Goal: Information Seeking & Learning: Find contact information

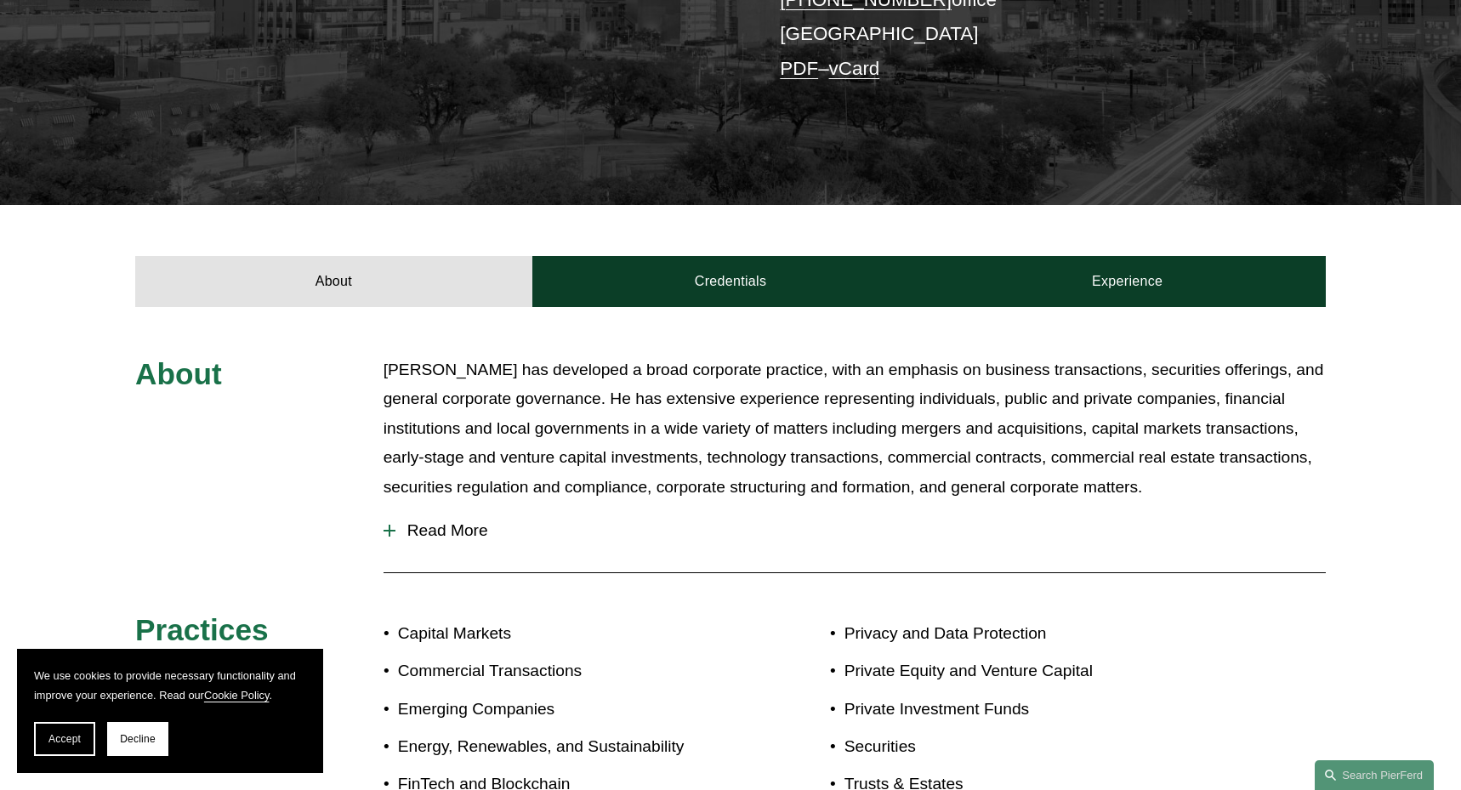
scroll to position [428, 0]
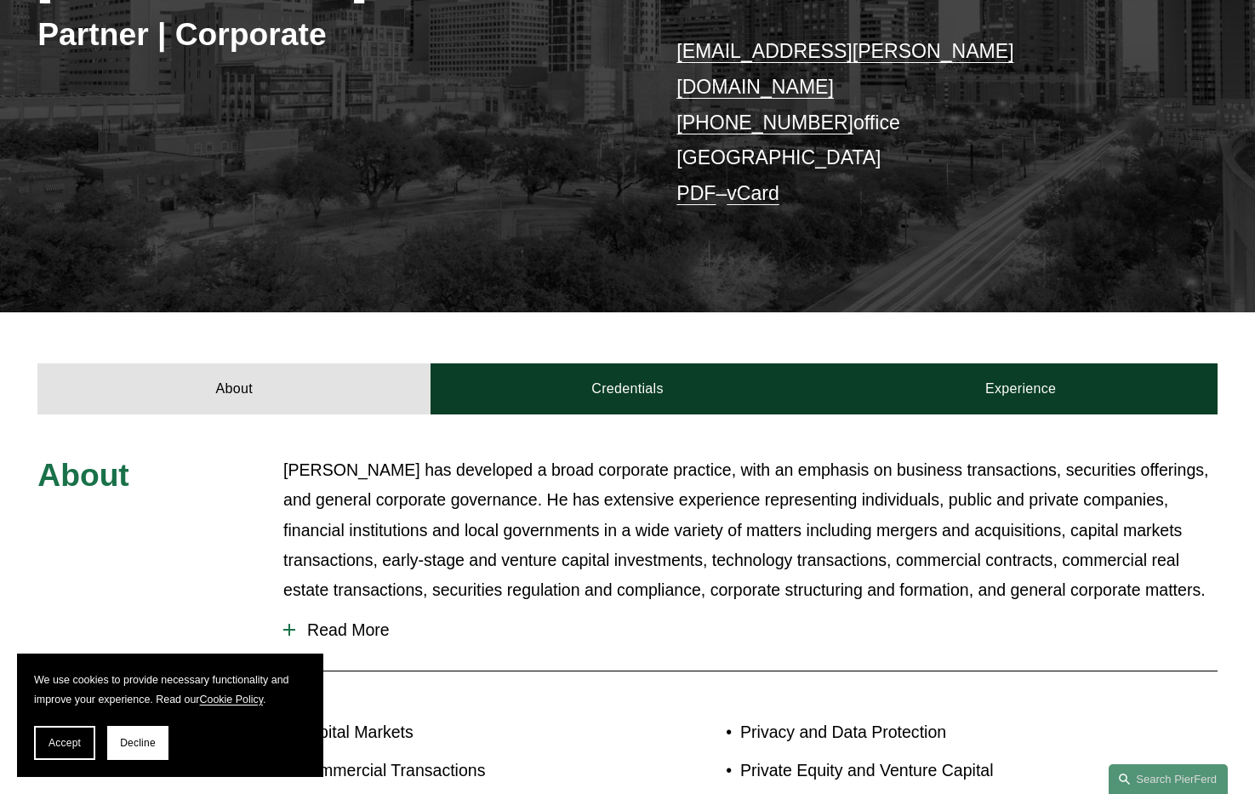
scroll to position [419, 0]
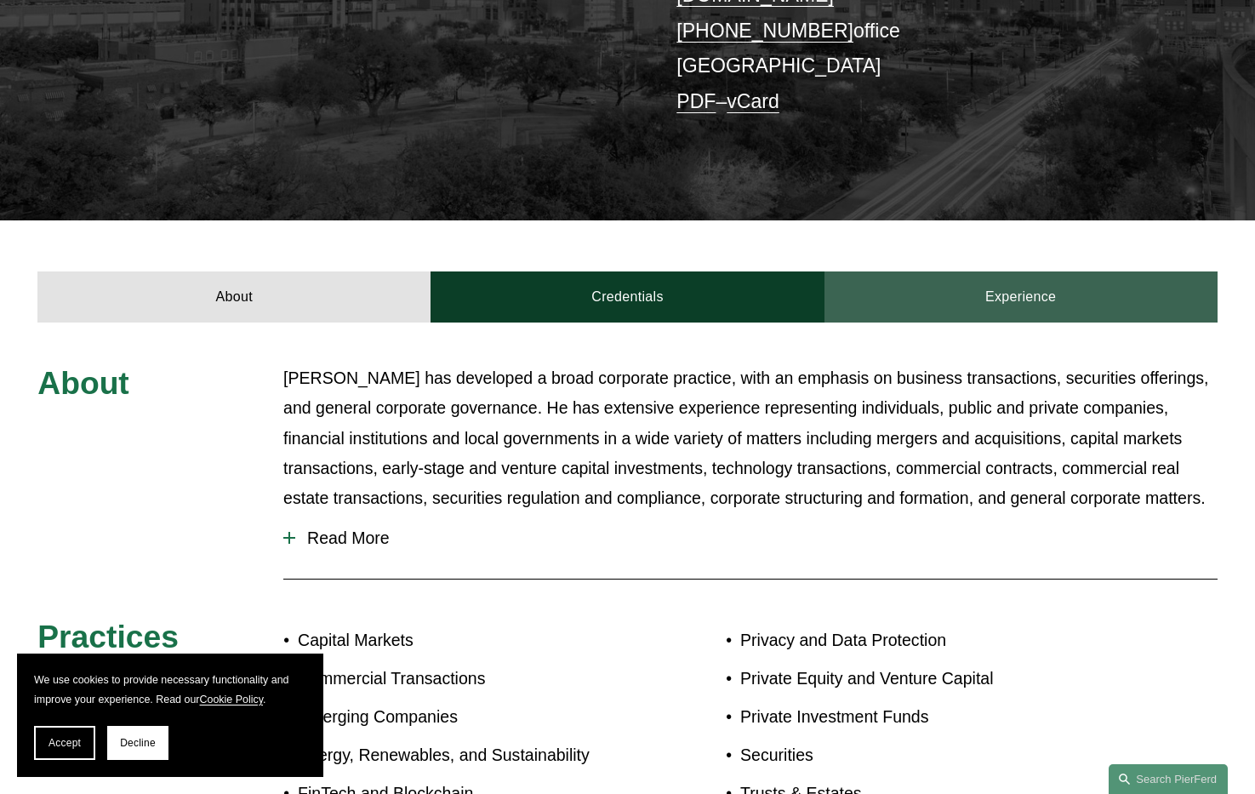
click at [973, 284] on link "Experience" at bounding box center [1020, 296] width 393 height 51
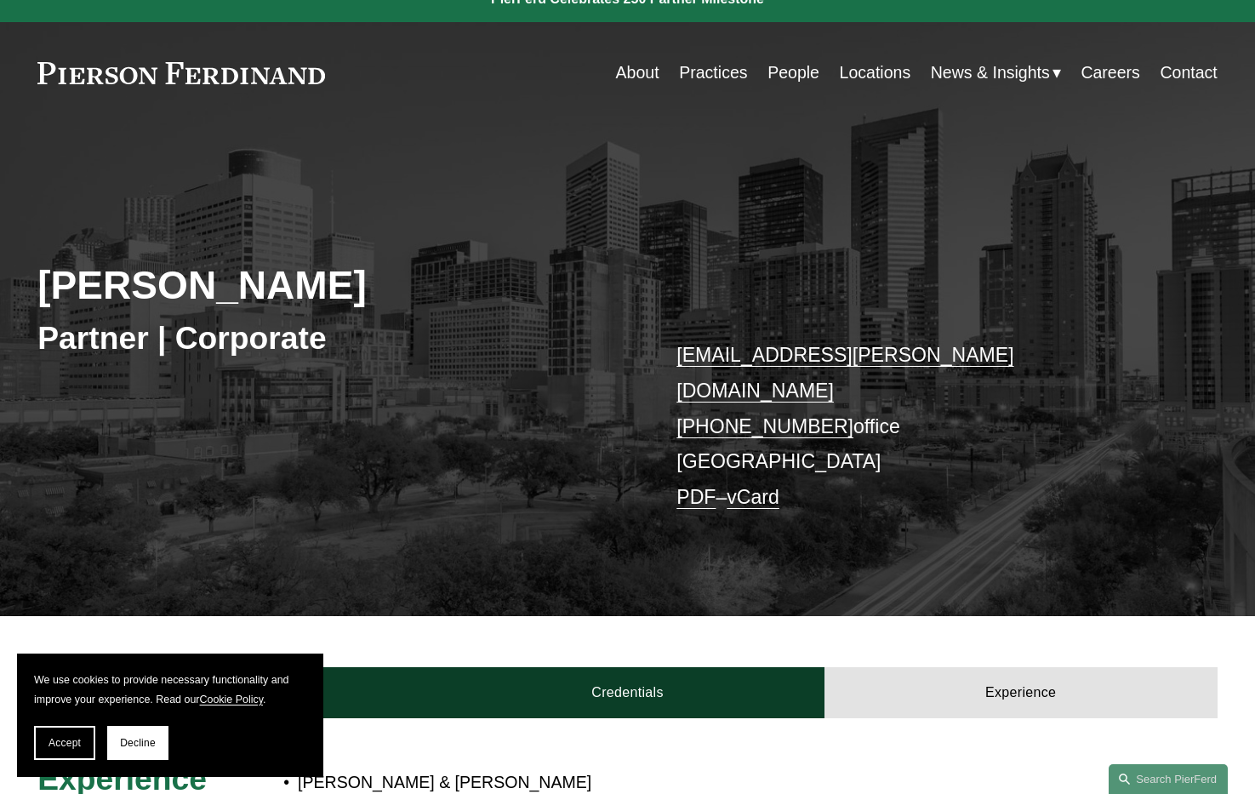
scroll to position [-1, 0]
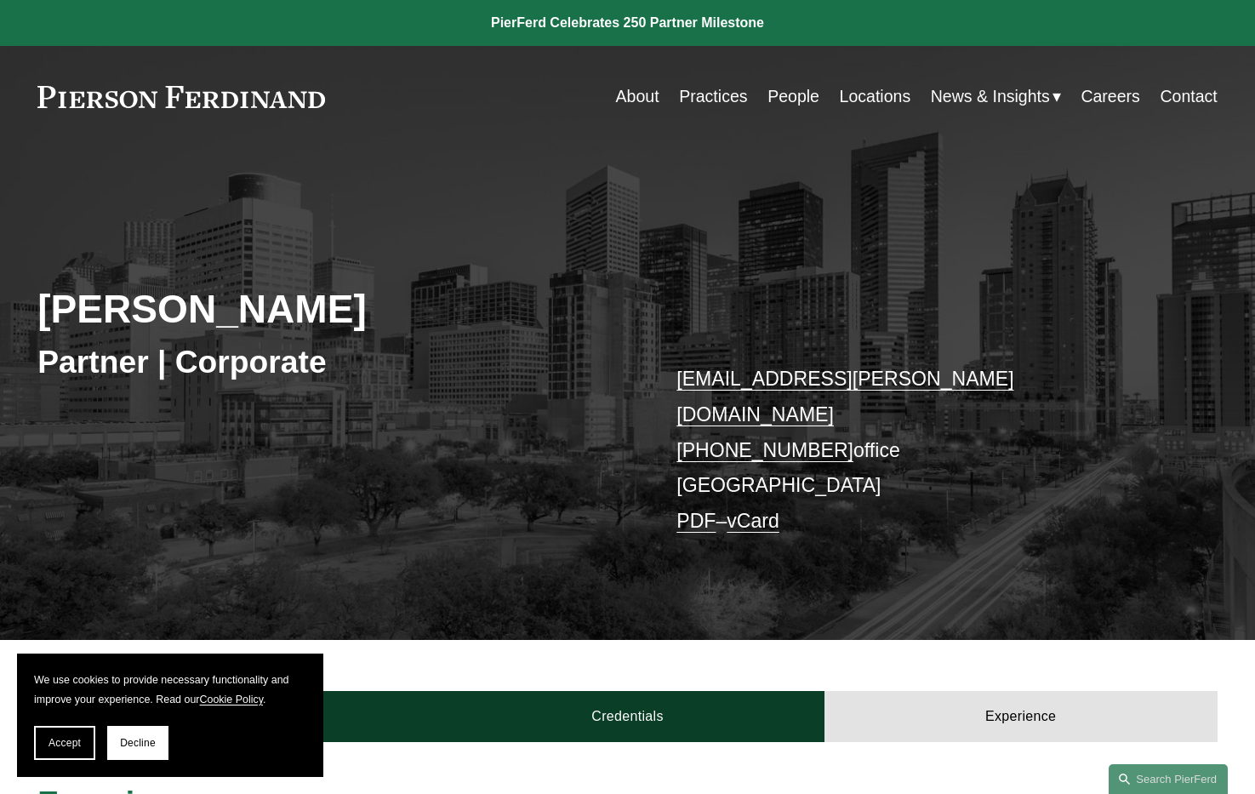
click at [779, 100] on link "People" at bounding box center [793, 96] width 52 height 33
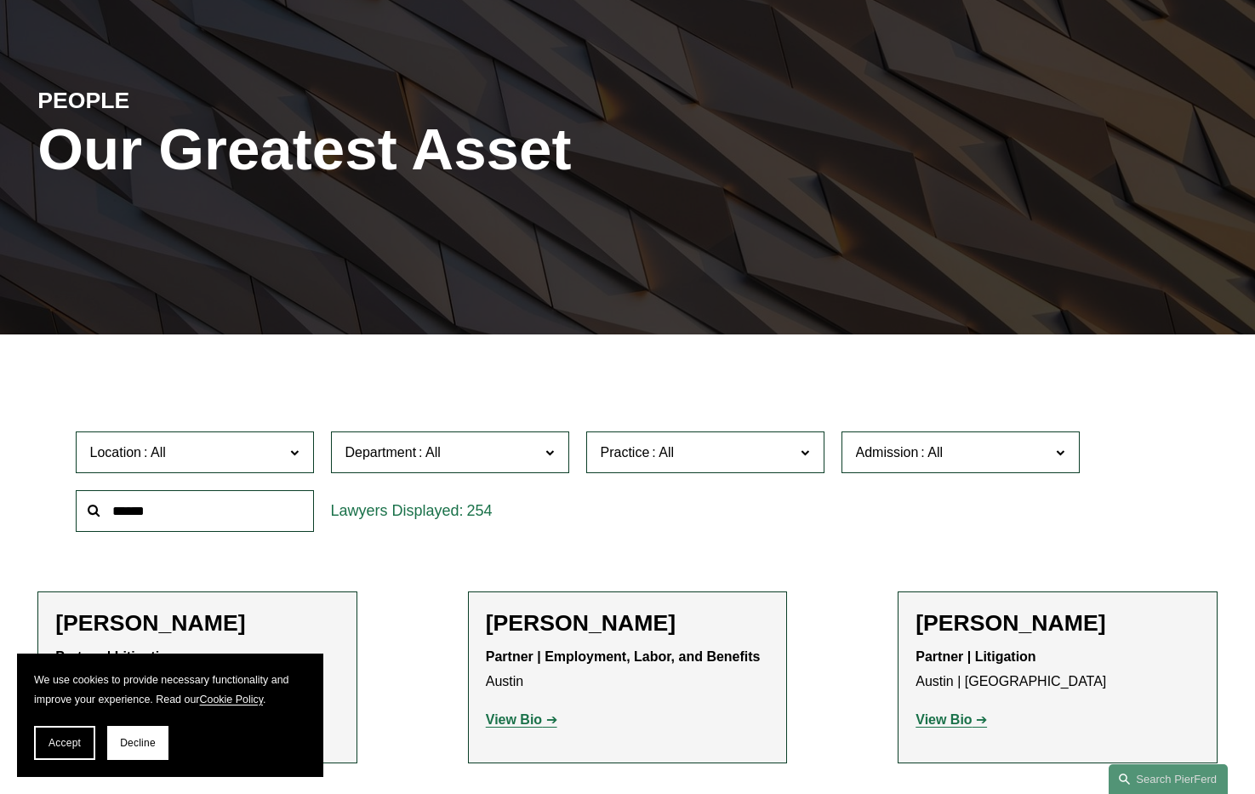
scroll to position [179, 0]
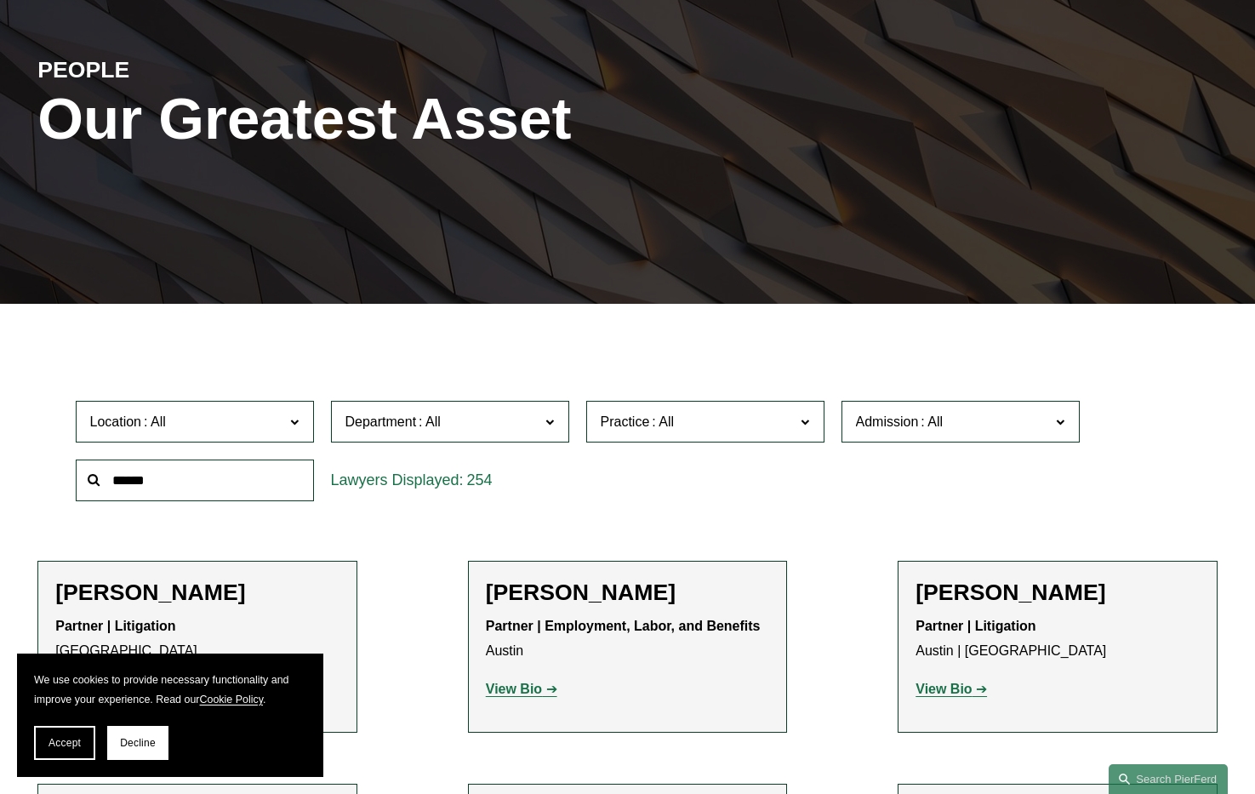
click at [231, 488] on input "text" at bounding box center [195, 480] width 238 height 42
type input "**********"
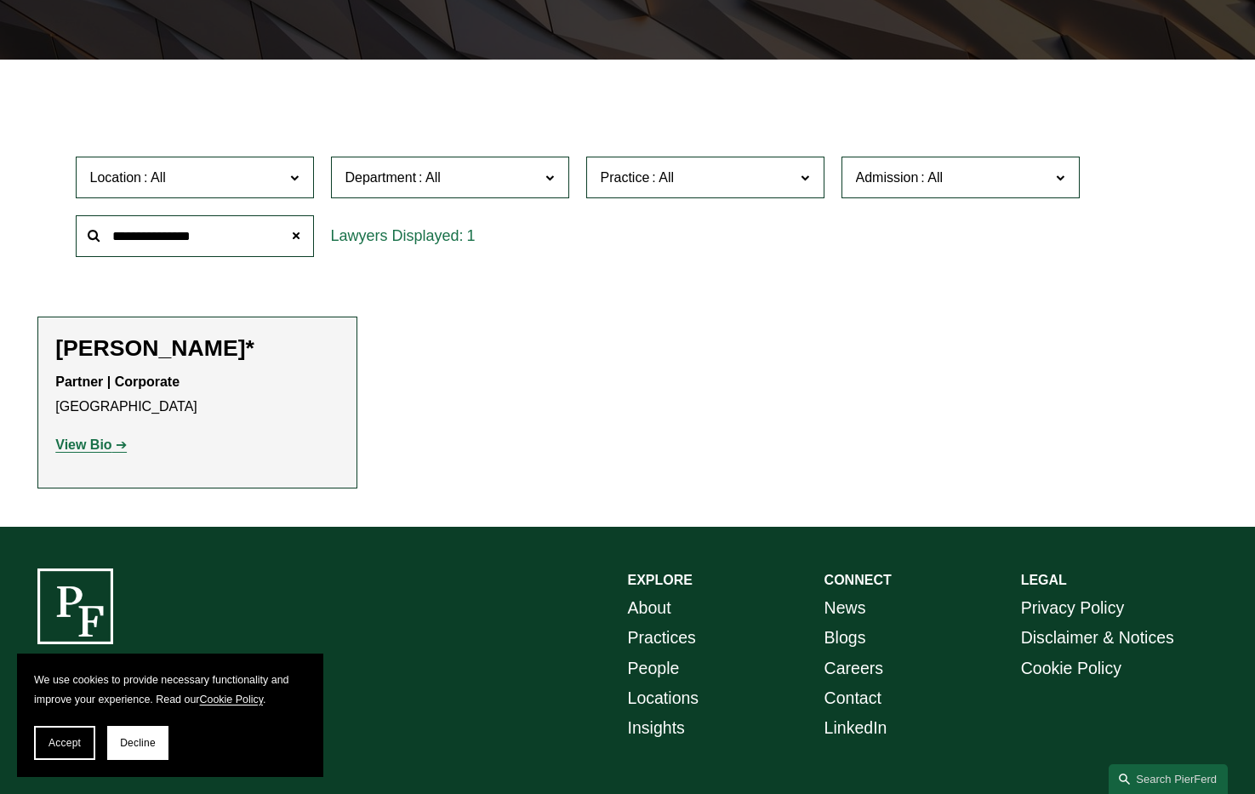
scroll to position [489, 0]
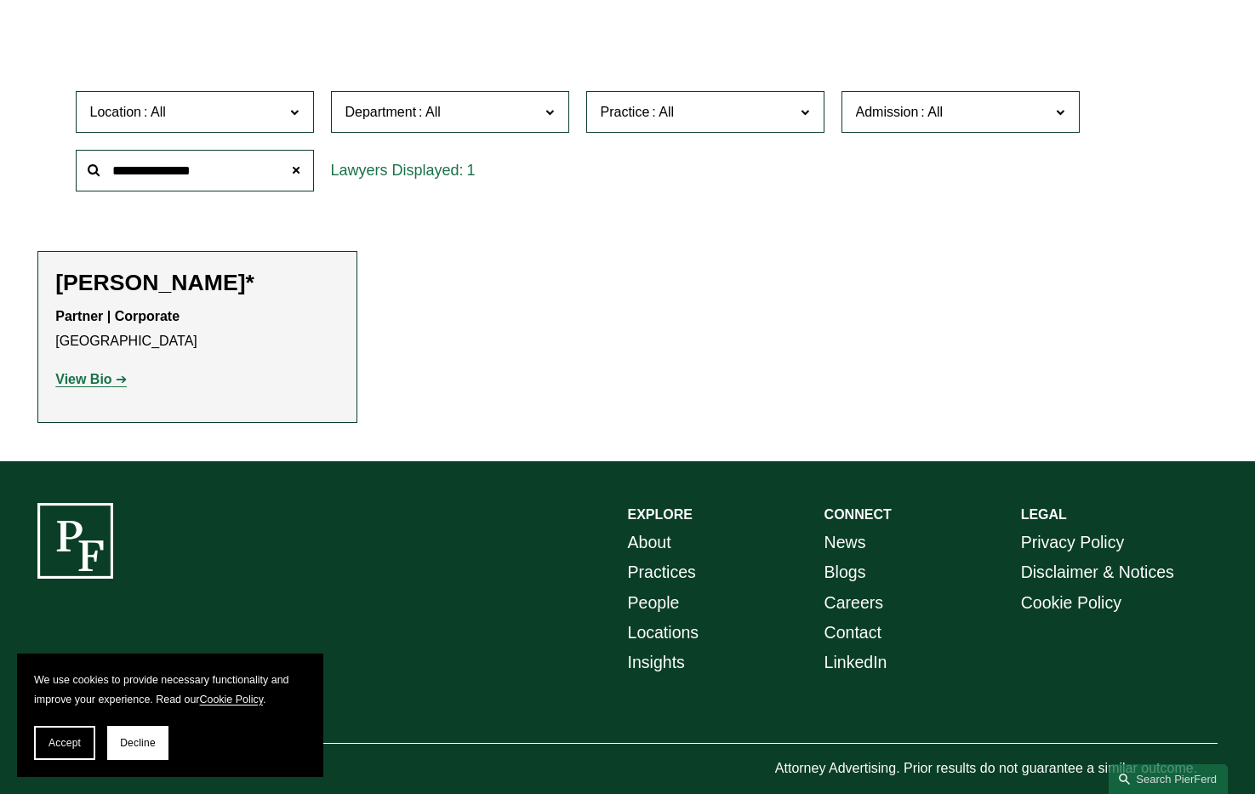
click at [96, 382] on strong "View Bio" at bounding box center [83, 379] width 56 height 14
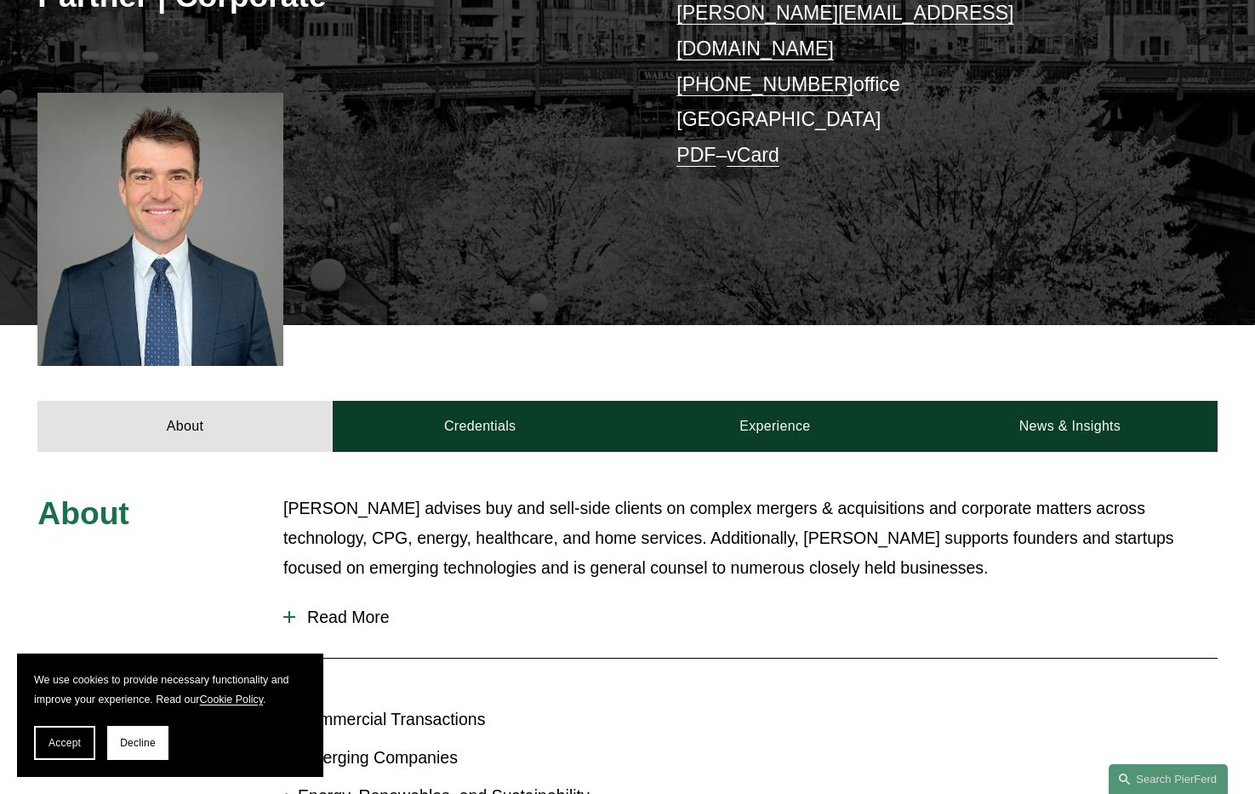
scroll to position [374, 0]
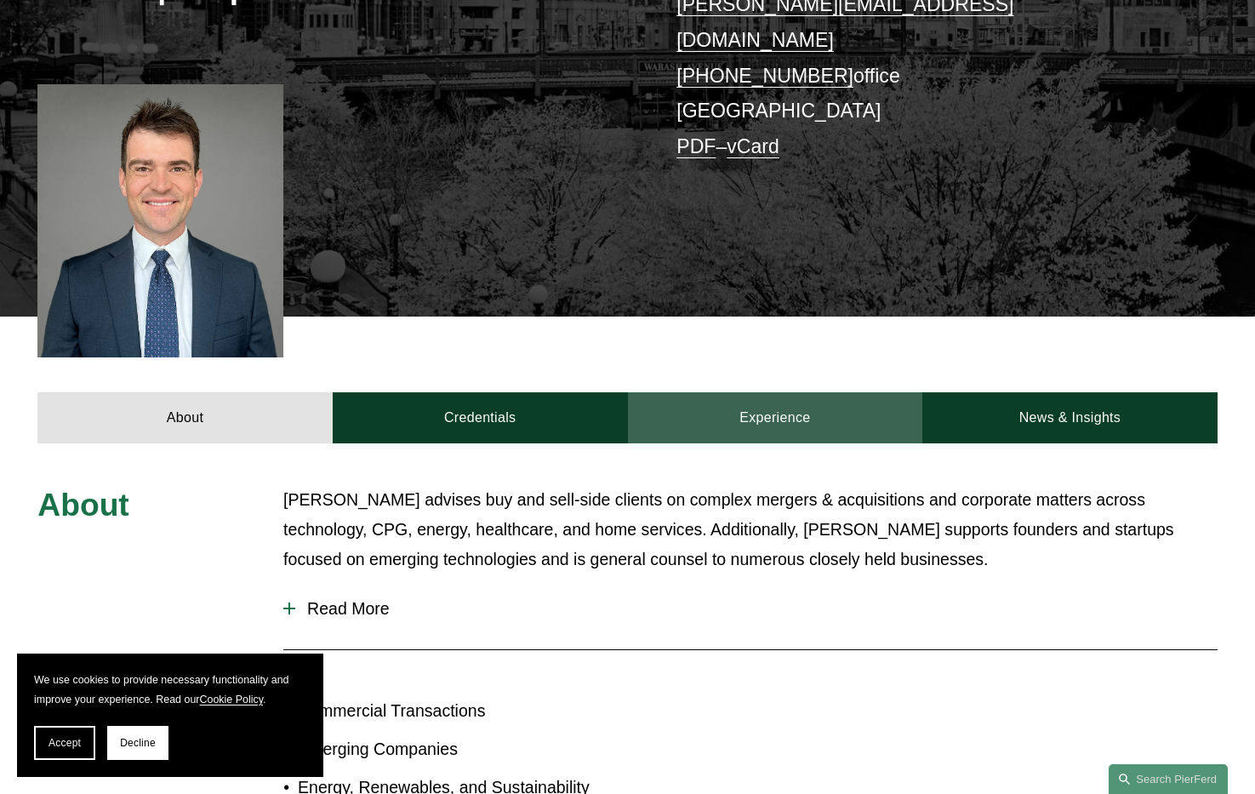
click at [677, 404] on link "Experience" at bounding box center [775, 417] width 295 height 51
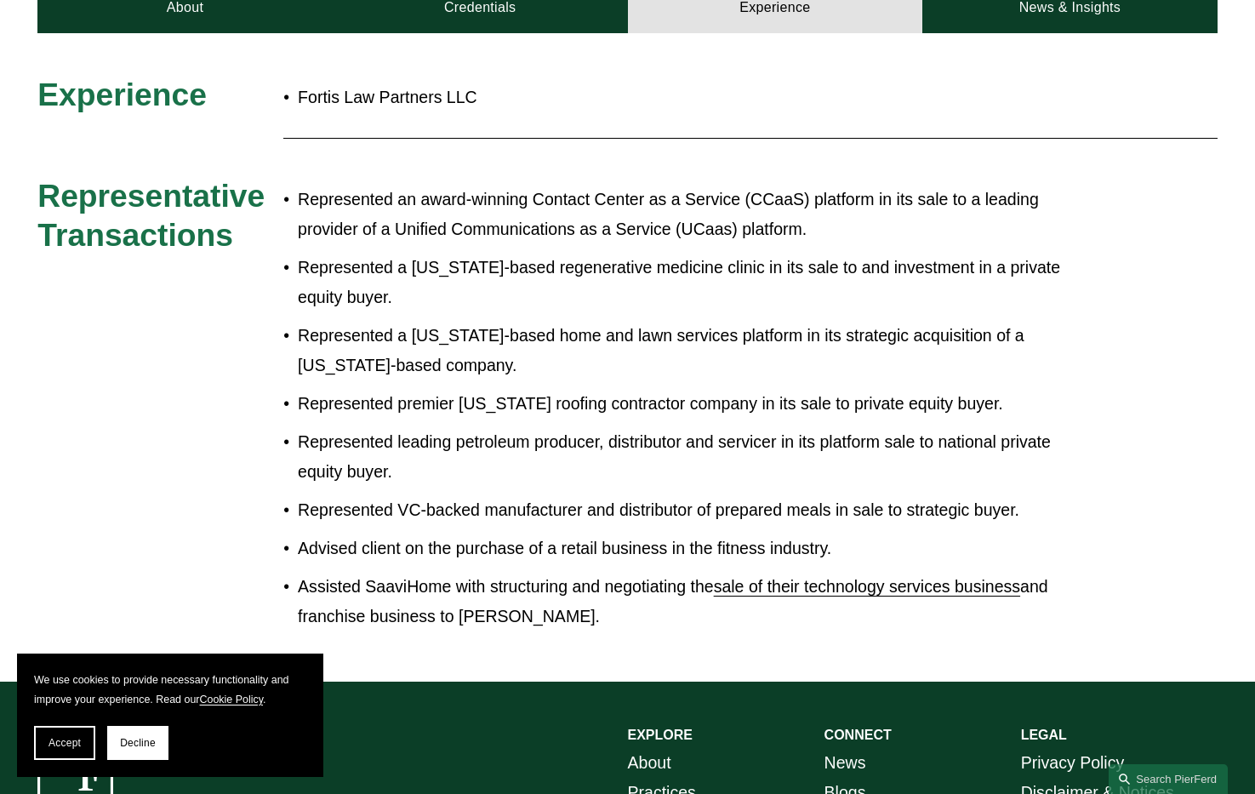
scroll to position [582, 0]
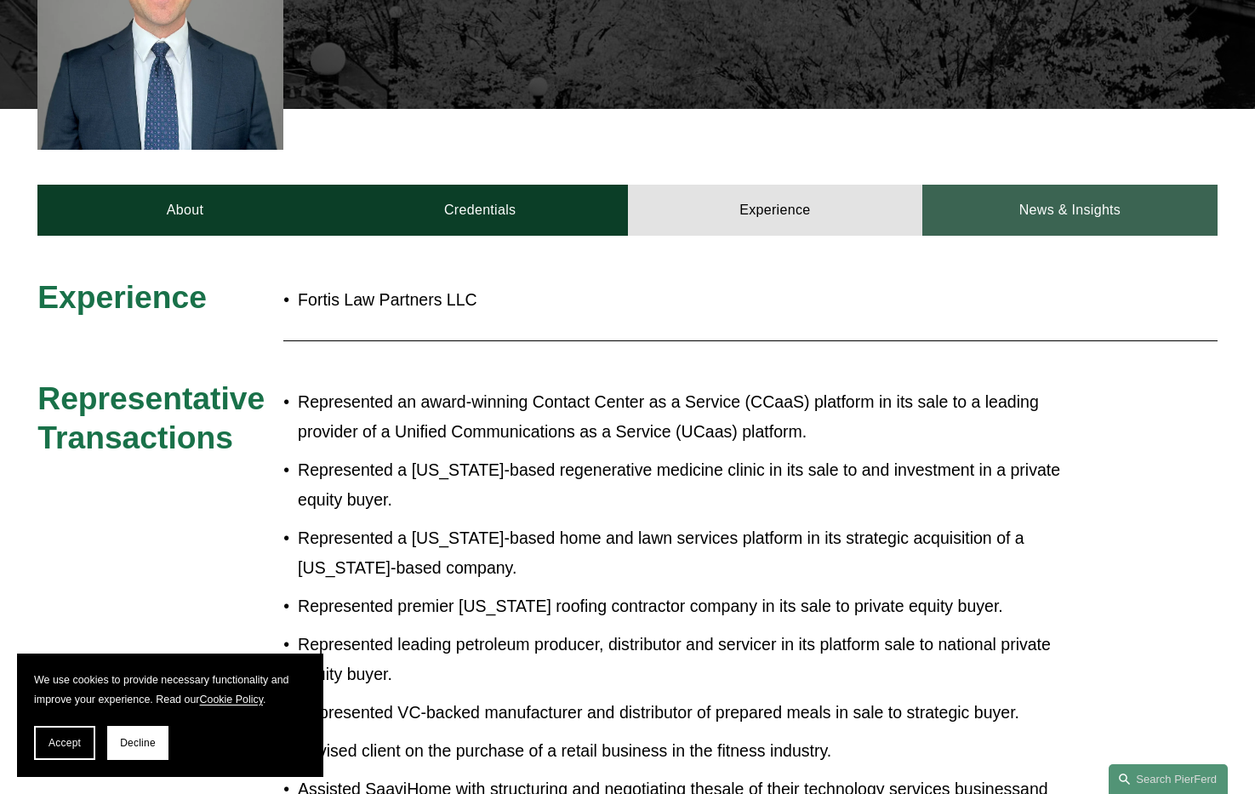
click at [1042, 192] on link "News & Insights" at bounding box center [1069, 210] width 295 height 51
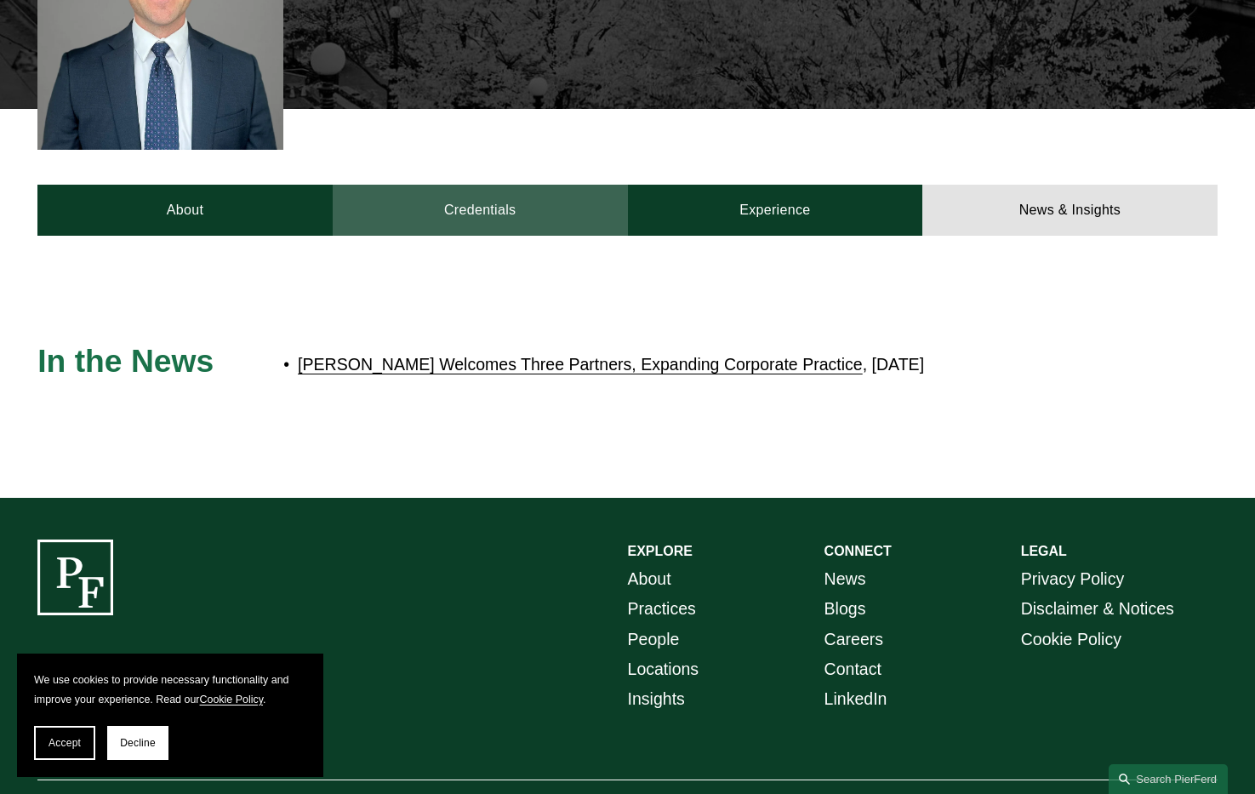
click at [385, 185] on link "Credentials" at bounding box center [480, 210] width 295 height 51
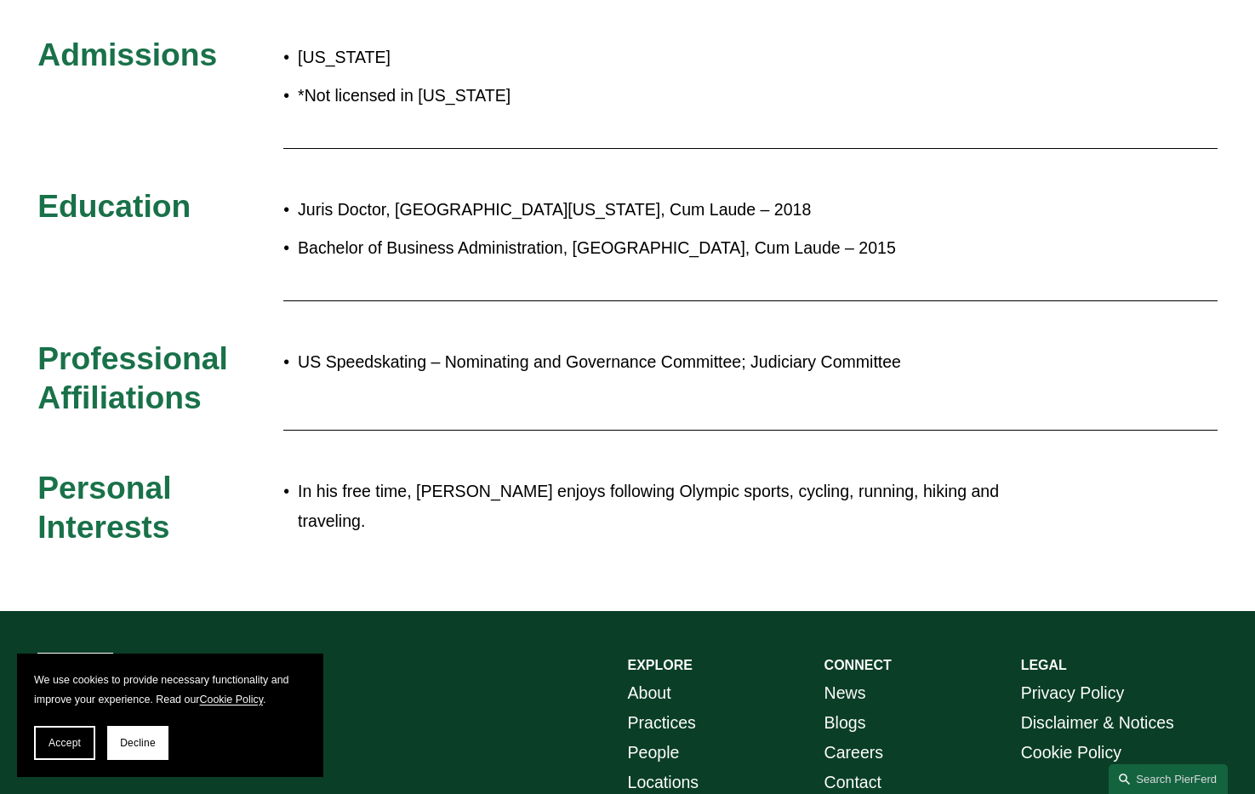
scroll to position [826, 0]
